Goal: Information Seeking & Learning: Learn about a topic

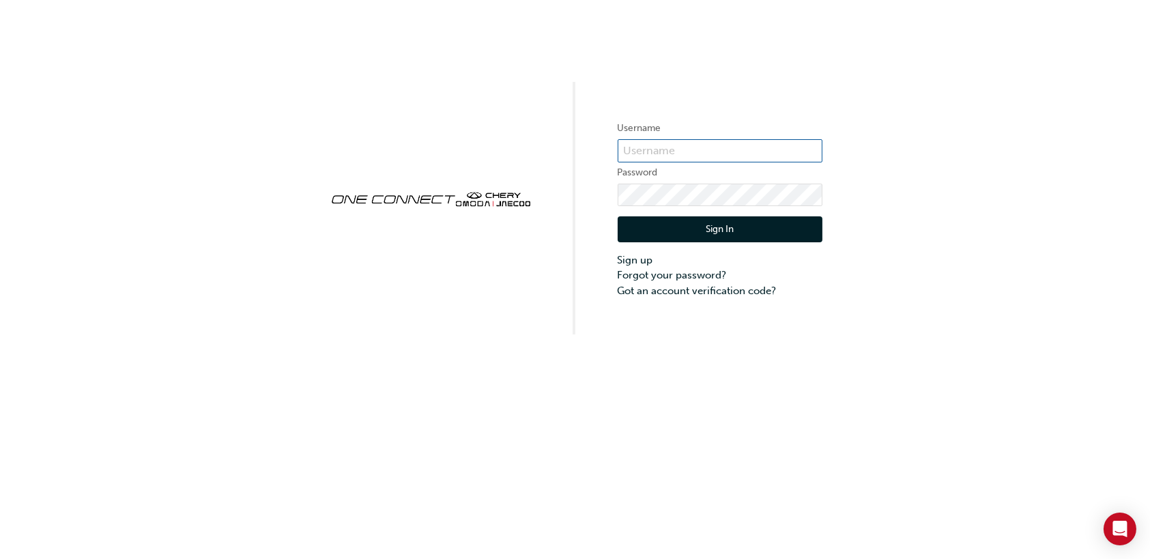
type input "[PERSON_NAME][EMAIL_ADDRESS][PERSON_NAME][DOMAIN_NAME]"
click at [673, 235] on button "Sign In" at bounding box center [720, 229] width 205 height 26
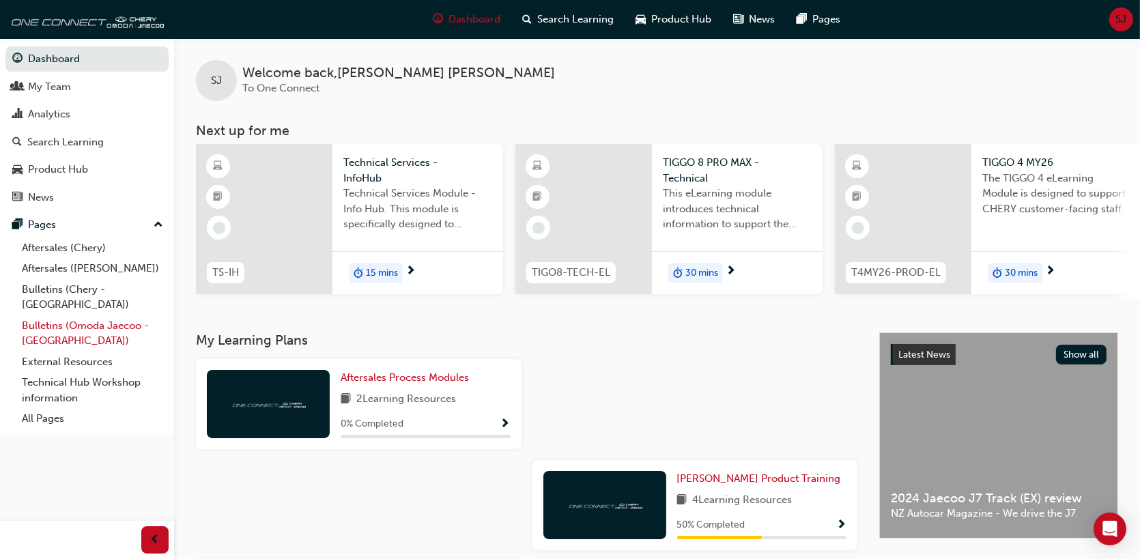
click at [72, 315] on link "Bulletins (Omoda Jaecoo - [GEOGRAPHIC_DATA])" at bounding box center [92, 333] width 152 height 36
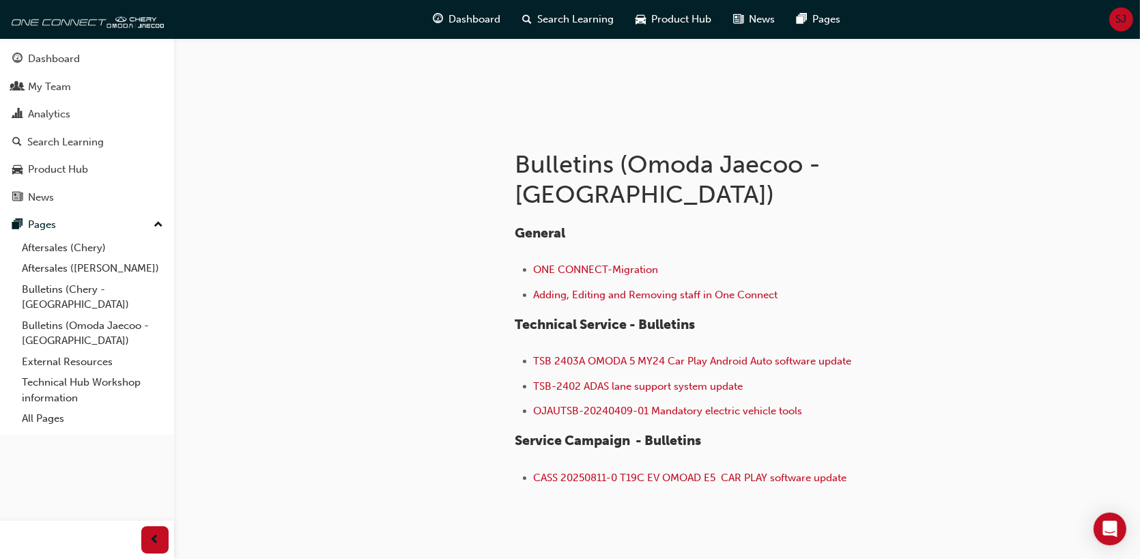
scroll to position [205, 0]
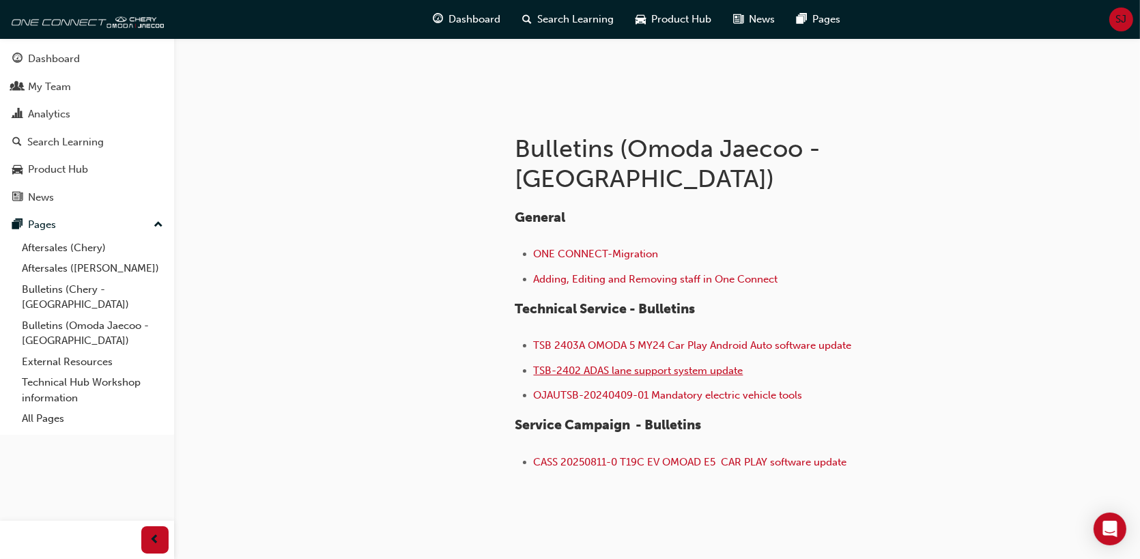
click at [647, 364] on span "TSB-2402 ADAS lane support system update" at bounding box center [639, 370] width 210 height 12
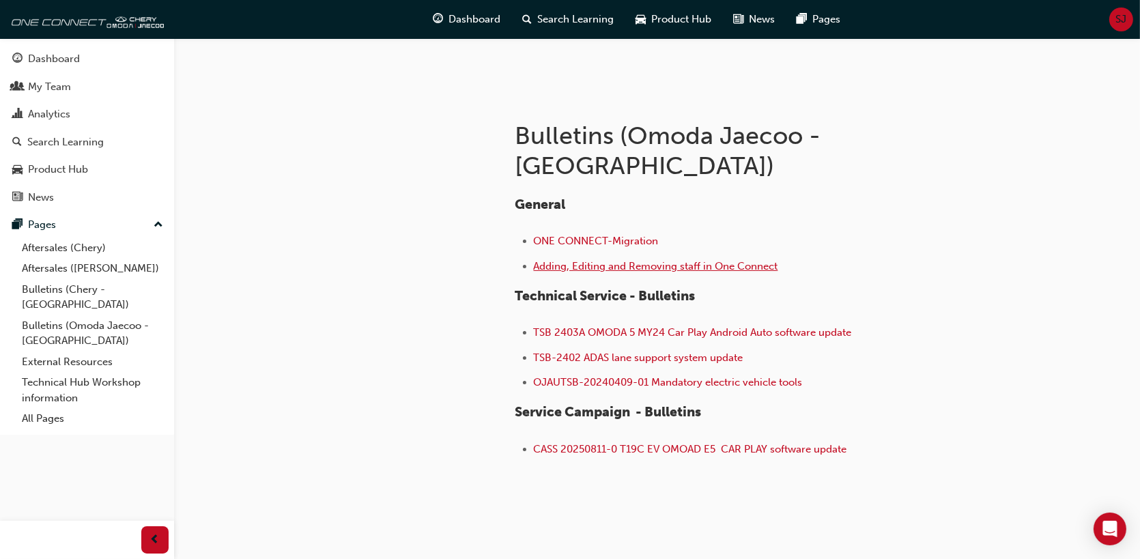
scroll to position [222, 0]
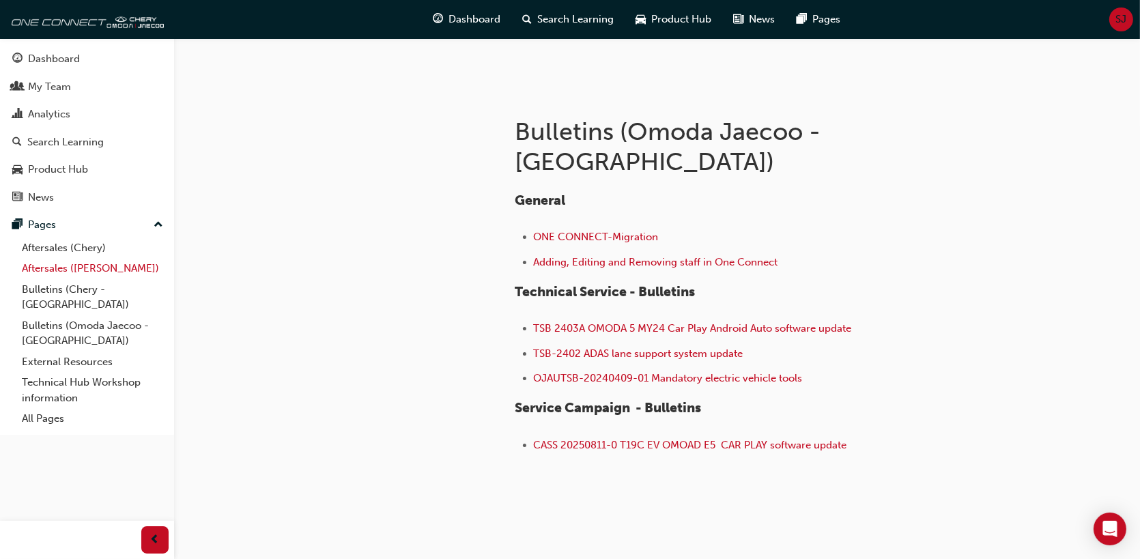
click at [108, 268] on link "Aftersales ([PERSON_NAME])" at bounding box center [92, 268] width 152 height 21
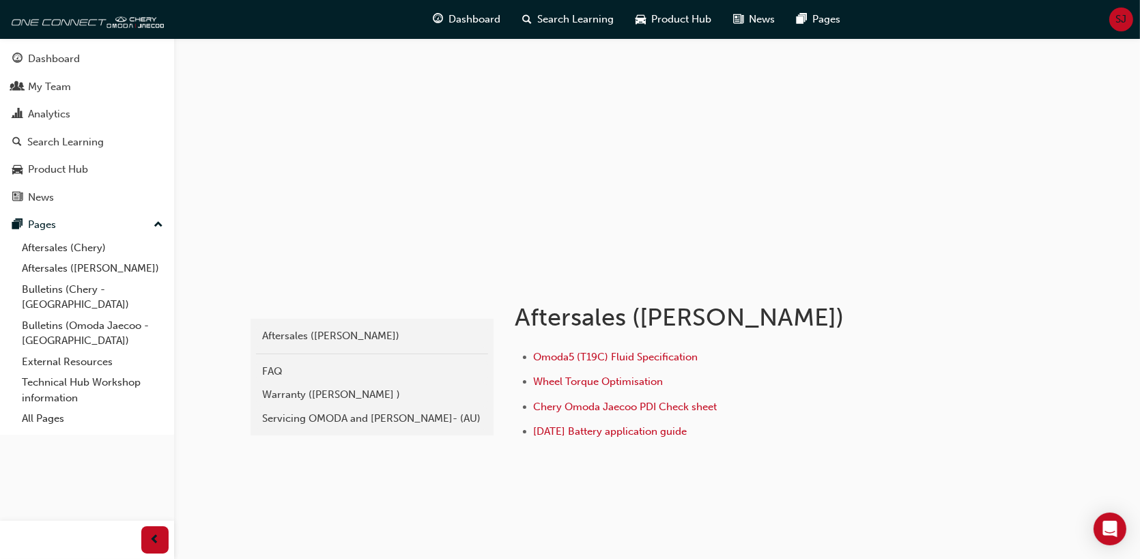
scroll to position [52, 0]
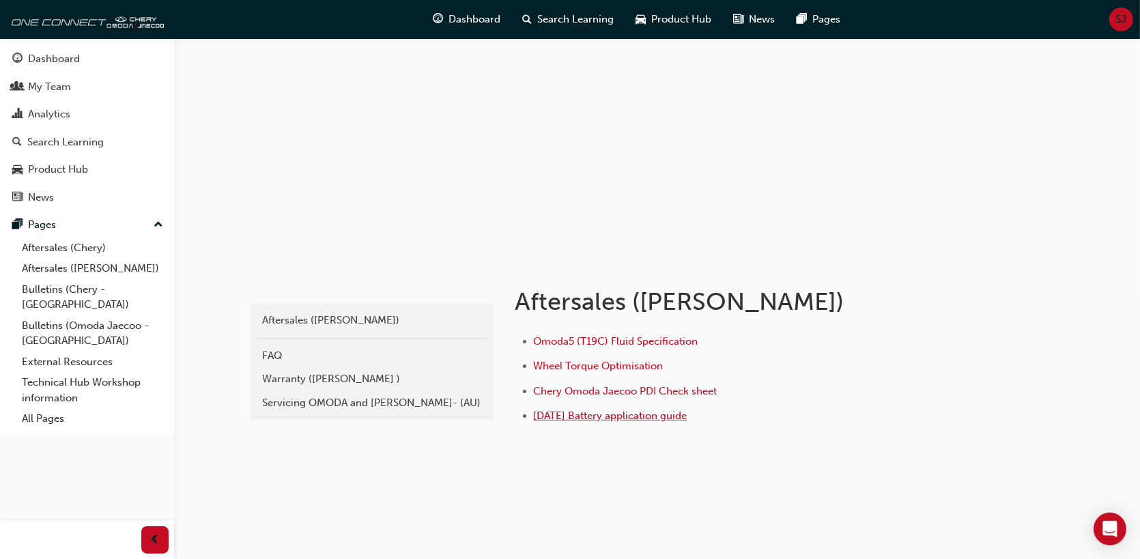
click at [599, 416] on span "[DATE] Battery application guide" at bounding box center [611, 415] width 154 height 12
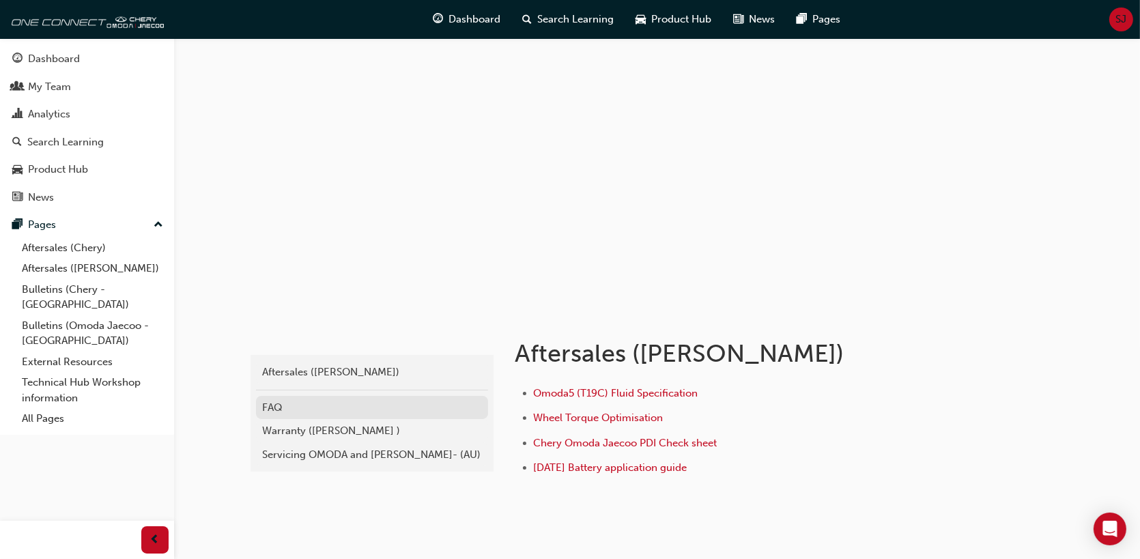
click at [268, 413] on div "FAQ" at bounding box center [372, 408] width 218 height 16
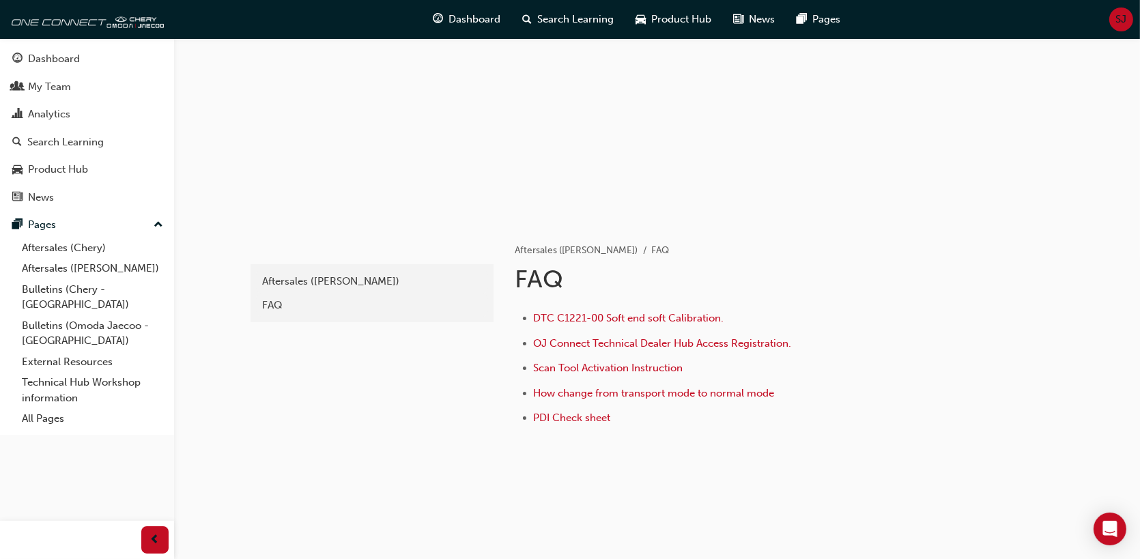
scroll to position [93, 0]
click at [65, 372] on link "Technical Hub Workshop information" at bounding box center [92, 390] width 152 height 36
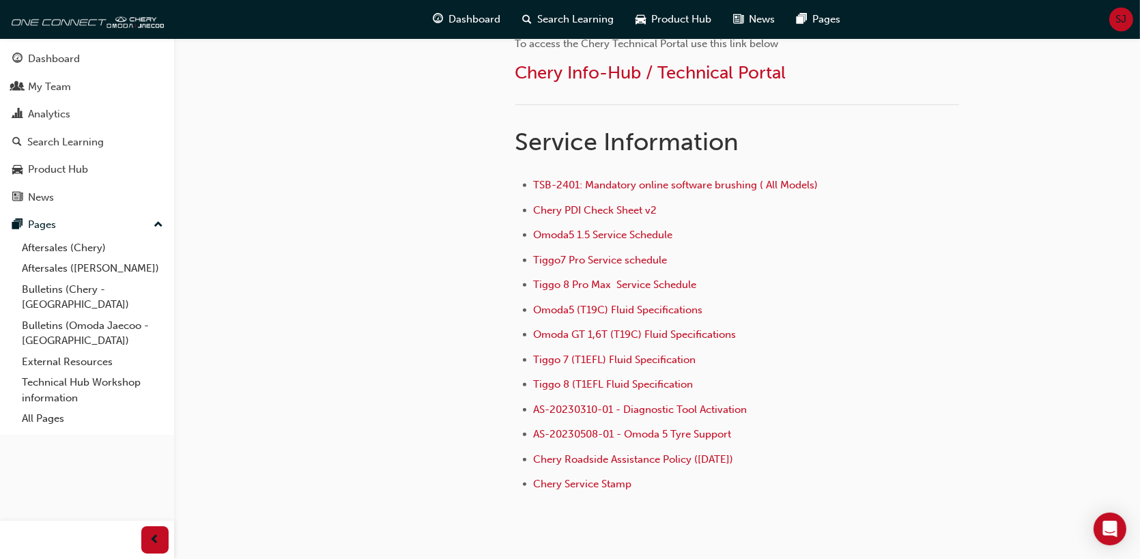
scroll to position [887, 0]
click at [53, 315] on link "Bulletins (Omoda Jaecoo - [GEOGRAPHIC_DATA])" at bounding box center [92, 333] width 152 height 36
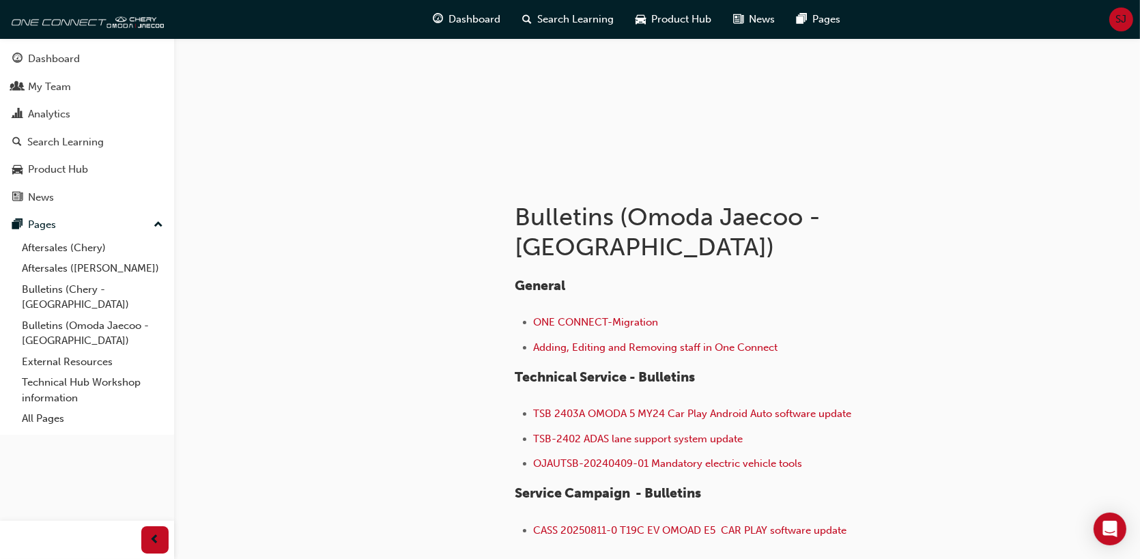
scroll to position [205, 0]
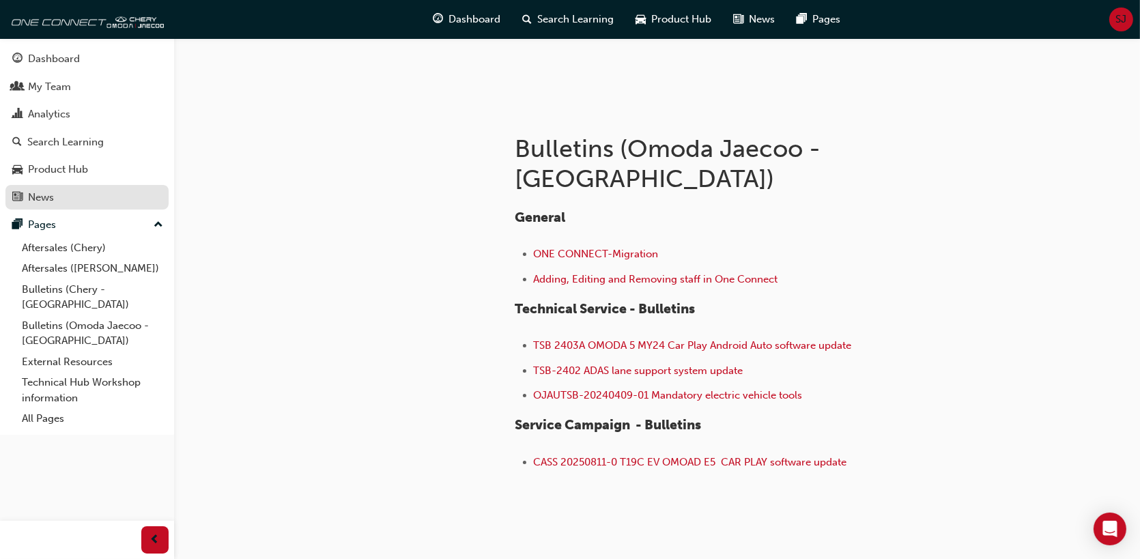
click at [63, 191] on div "News" at bounding box center [86, 197] width 149 height 17
